Goal: Task Accomplishment & Management: Complete application form

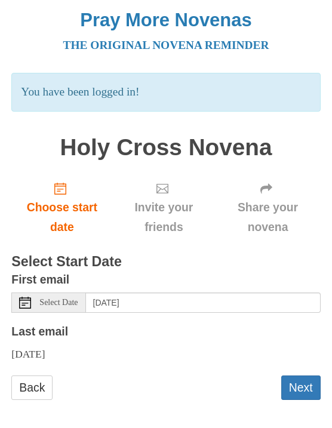
scroll to position [1, 0]
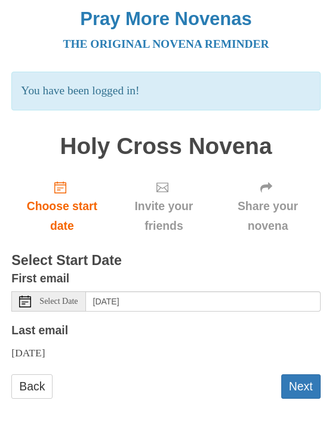
click at [67, 203] on span "Choose start date" at bounding box center [61, 216] width 77 height 39
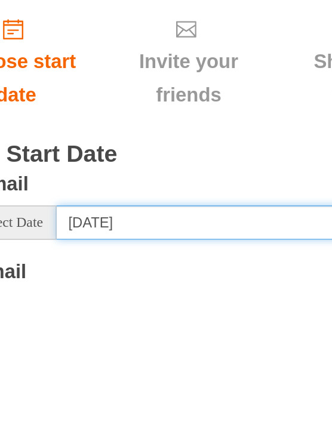
click at [108, 236] on input "[DATE]" at bounding box center [203, 246] width 235 height 20
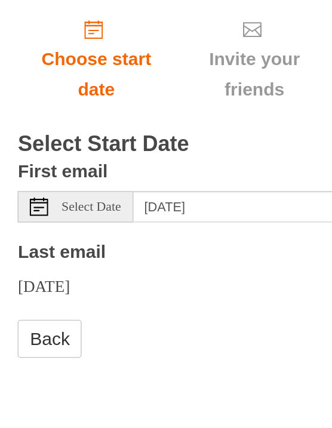
click at [67, 242] on span "Select Date" at bounding box center [58, 246] width 38 height 8
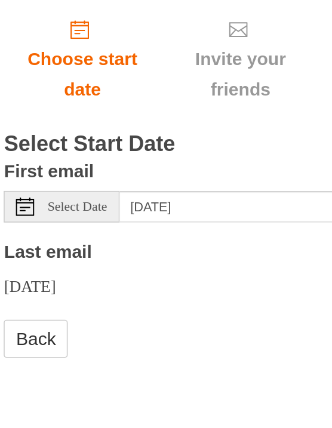
click at [59, 242] on span "Select Date" at bounding box center [58, 246] width 38 height 8
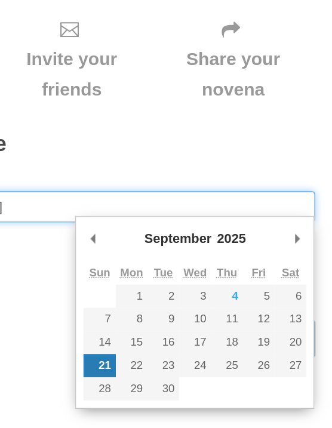
type input "[DATE]"
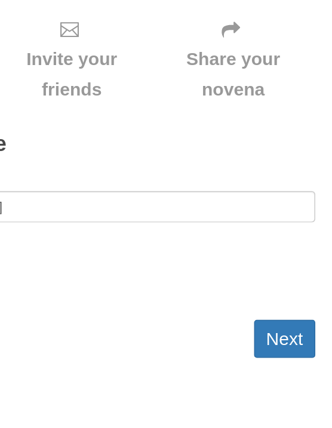
click at [281, 319] on button "Next" at bounding box center [300, 331] width 39 height 24
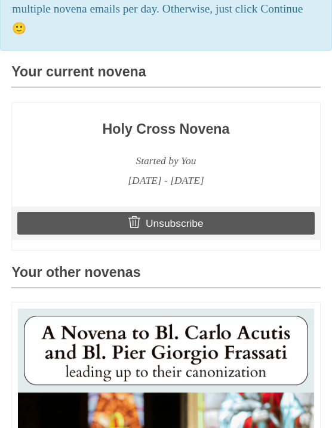
scroll to position [286, 0]
